Goal: Find specific page/section: Find specific page/section

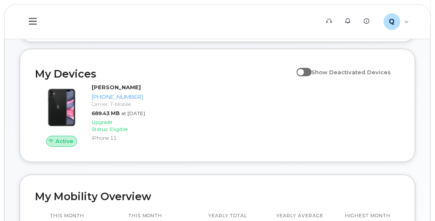
scroll to position [125, 0]
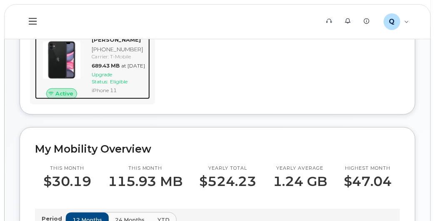
click at [62, 70] on img at bounding box center [62, 60] width 40 height 40
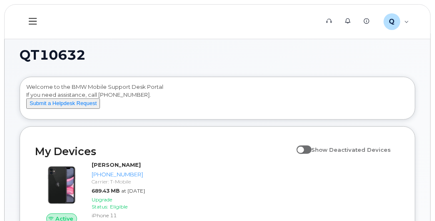
scroll to position [83, 0]
